Goal: Navigation & Orientation: Find specific page/section

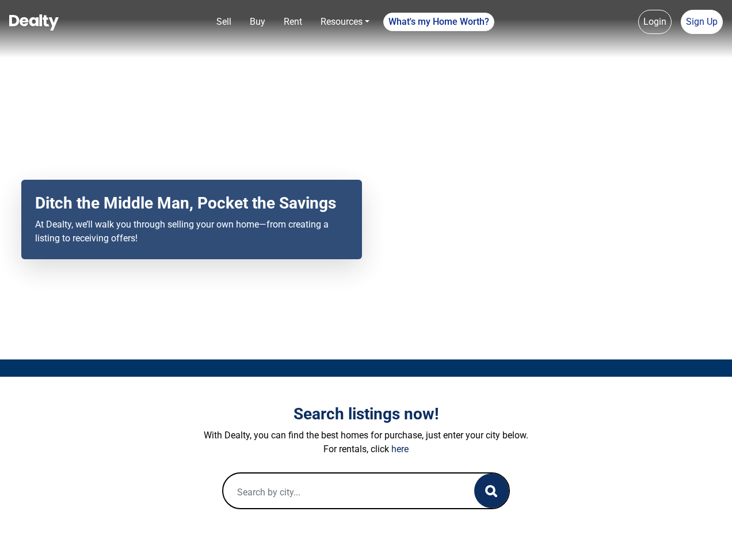
click at [366, 276] on div "Your browser does not support the video tag. Ditch the Middle Man, Pocket the S…" at bounding box center [366, 179] width 732 height 359
click at [224, 22] on link "Sell" at bounding box center [224, 21] width 24 height 23
click at [257, 22] on nav "Sell Buy Rent Resources Loan Calculator Loan Options Find an agent What's my Ho…" at bounding box center [366, 29] width 732 height 58
click at [293, 22] on nav "Sell Buy Rent Resources Loan Calculator Loan Options Find an agent What's my Ho…" at bounding box center [366, 29] width 732 height 58
click at [345, 22] on nav "Sell Buy Rent Resources Loan Calculator Loan Options Find an agent What's my Ho…" at bounding box center [366, 29] width 732 height 58
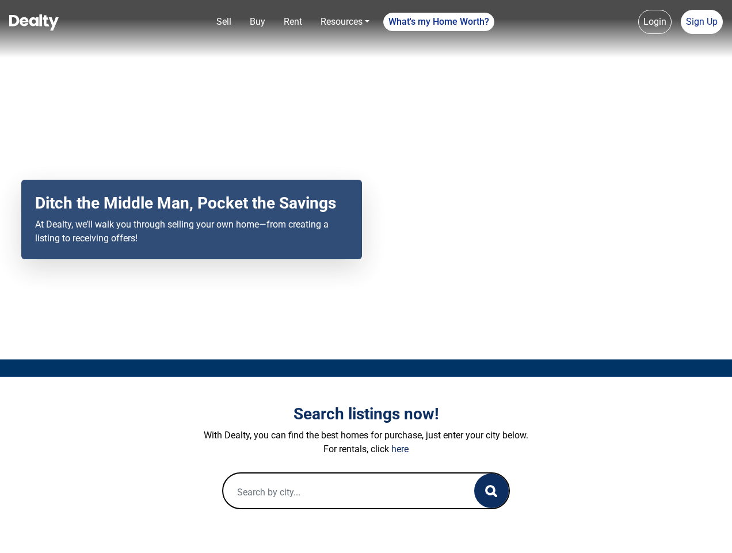
click at [439, 22] on nav "Sell Buy Rent Resources Loan Calculator Loan Options Find an agent What's my Ho…" at bounding box center [366, 29] width 732 height 58
click at [655, 22] on nav "Sell Buy Rent Resources Loan Calculator Loan Options Find an agent What's my Ho…" at bounding box center [366, 29] width 732 height 58
click at [702, 22] on nav "Sell Buy Rent Resources Loan Calculator Loan Options Find an agent What's my Ho…" at bounding box center [366, 29] width 732 height 58
click at [491, 490] on icon "button" at bounding box center [491, 491] width 12 height 12
